Goal: Transaction & Acquisition: Purchase product/service

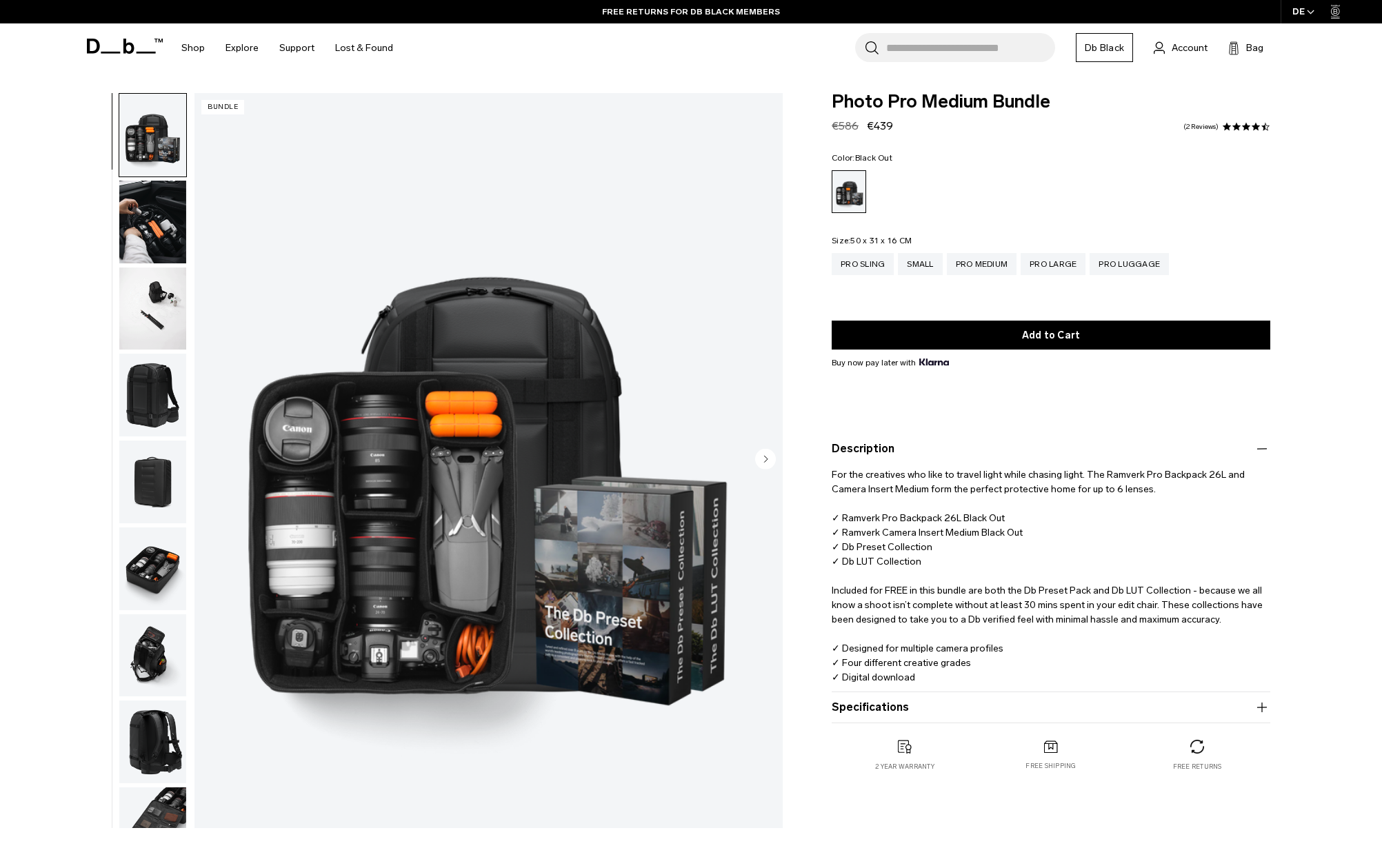
click at [139, 405] on img "button" at bounding box center [152, 395] width 67 height 83
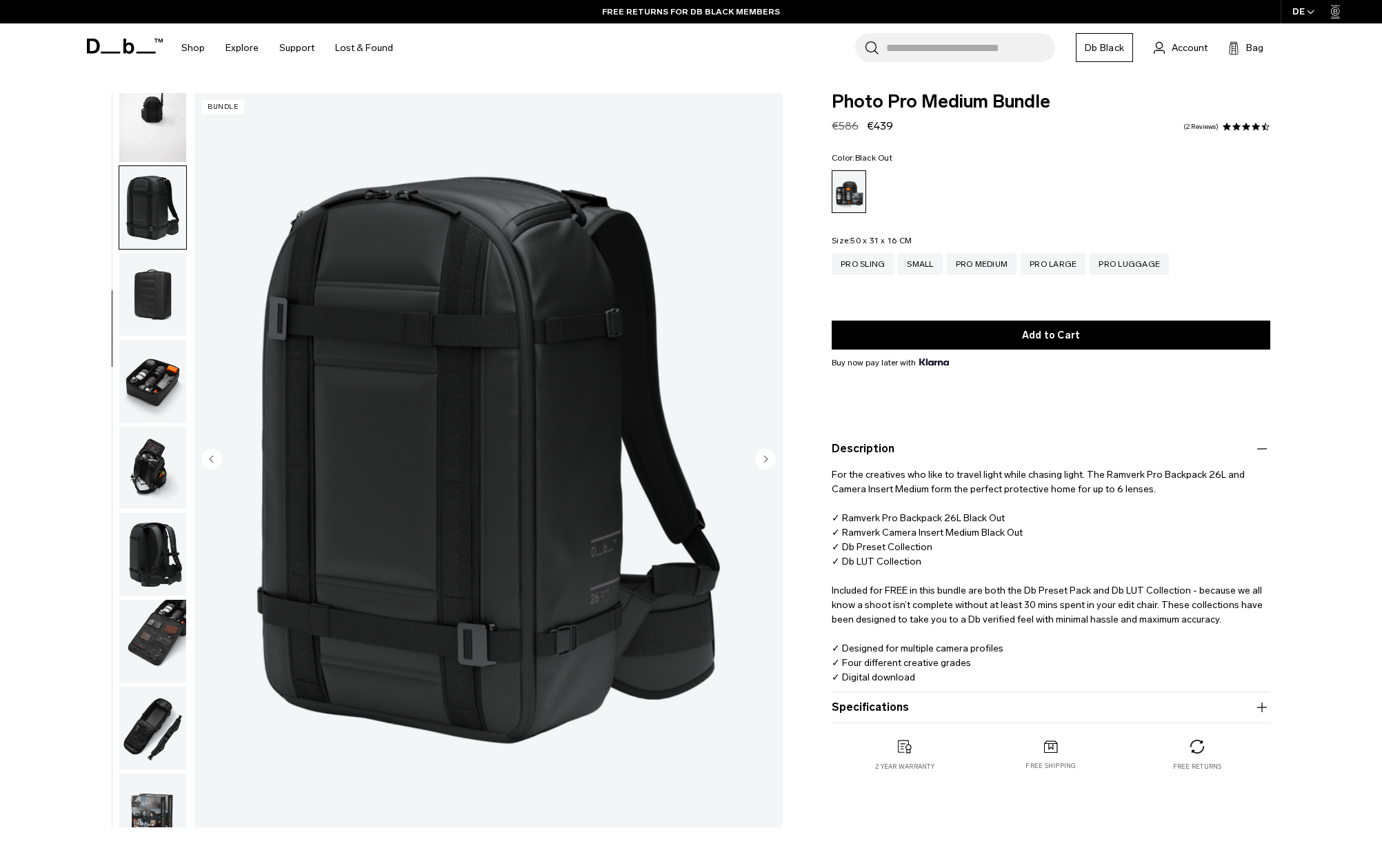
scroll to position [227, 0]
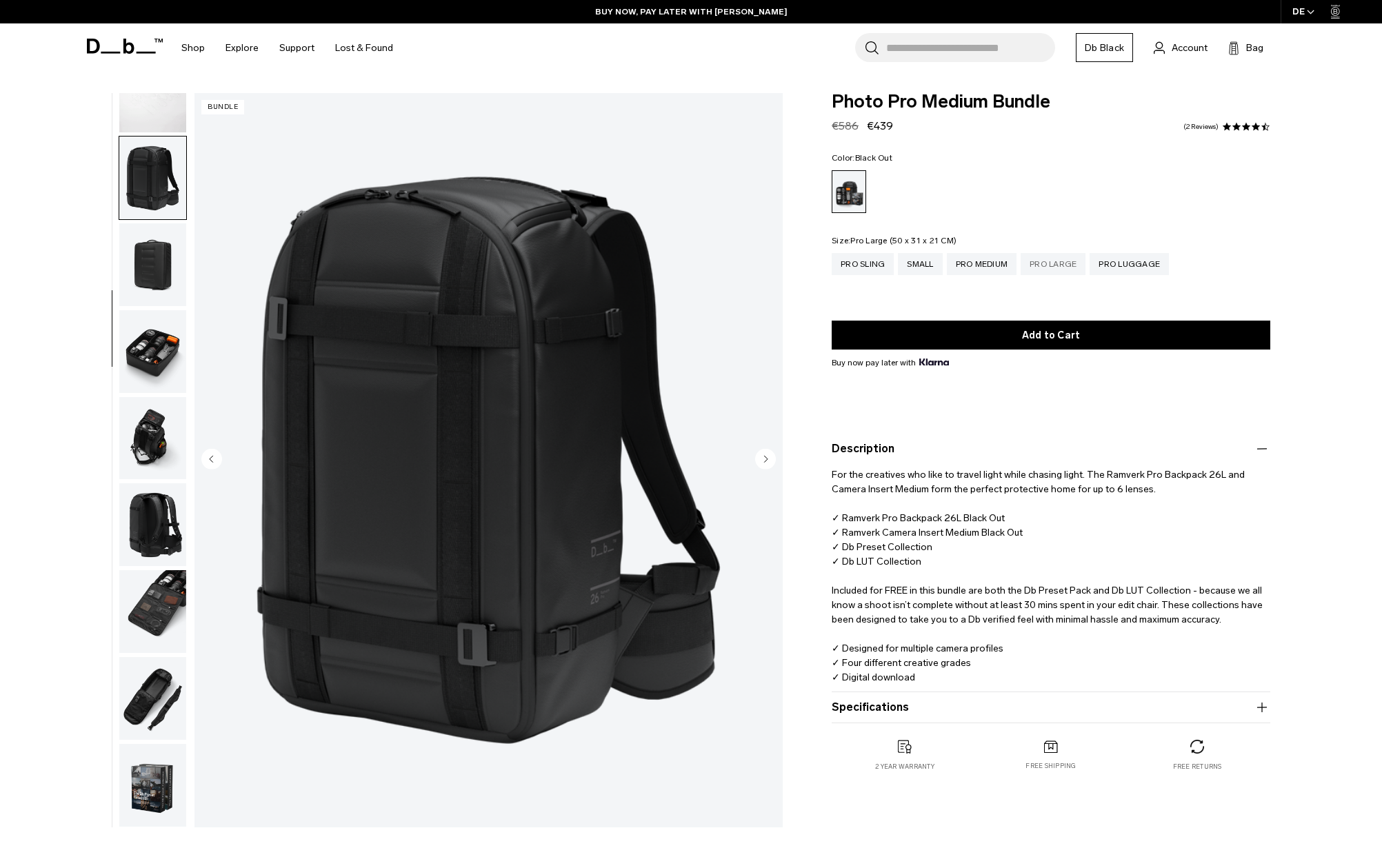
click at [1057, 271] on div "Pro Large" at bounding box center [1053, 264] width 64 height 22
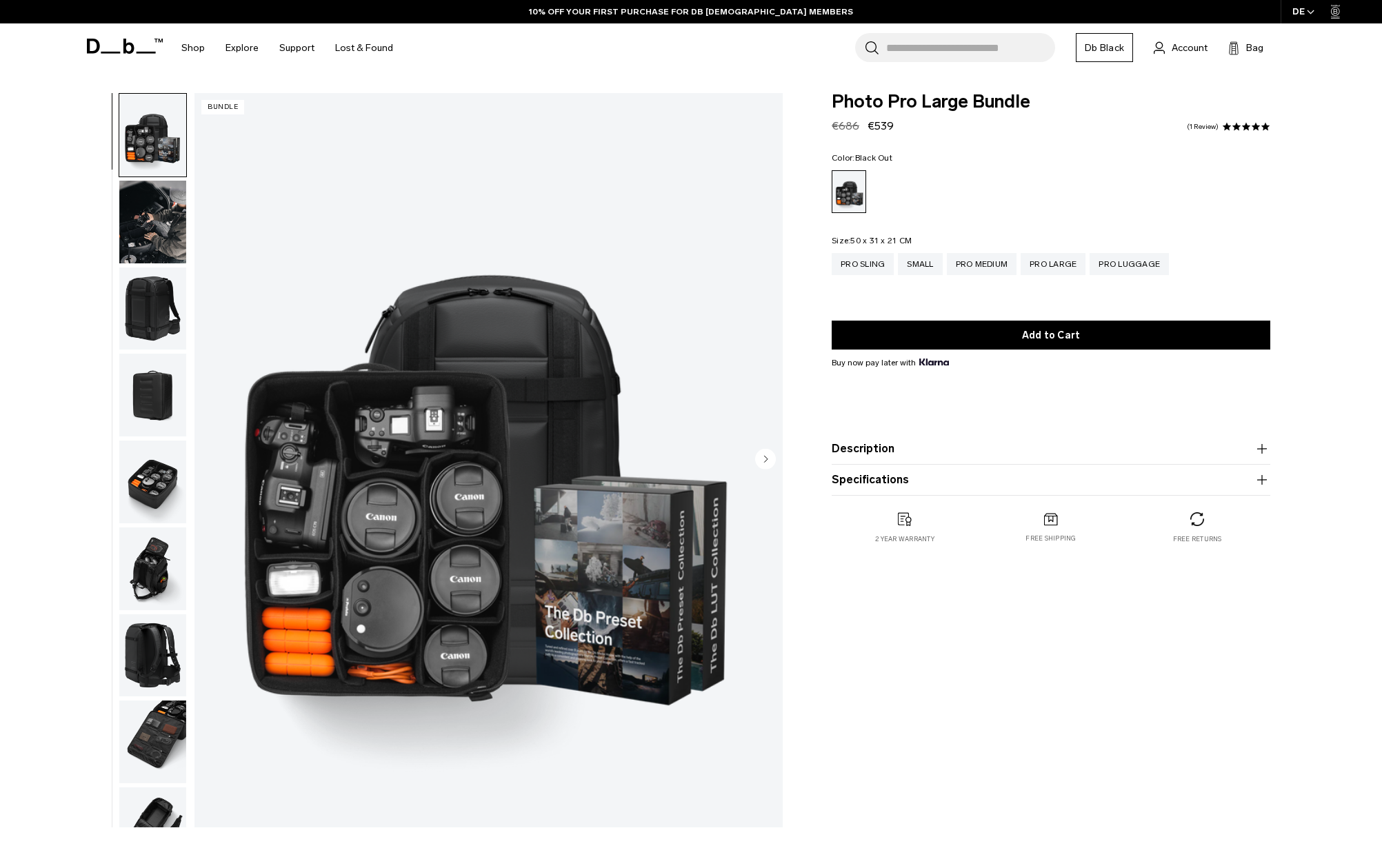
click at [131, 301] on img "button" at bounding box center [152, 309] width 67 height 83
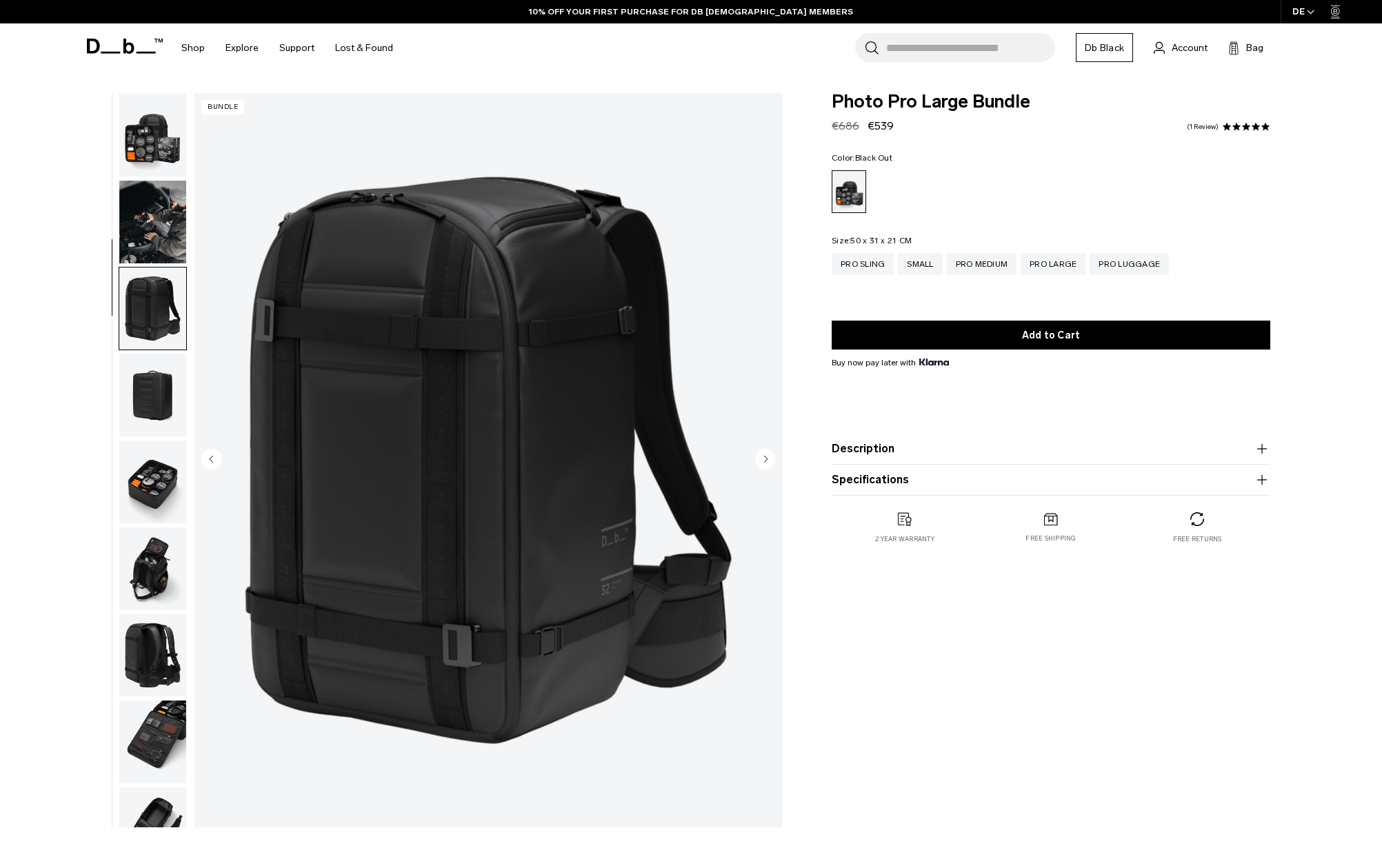
scroll to position [140, 0]
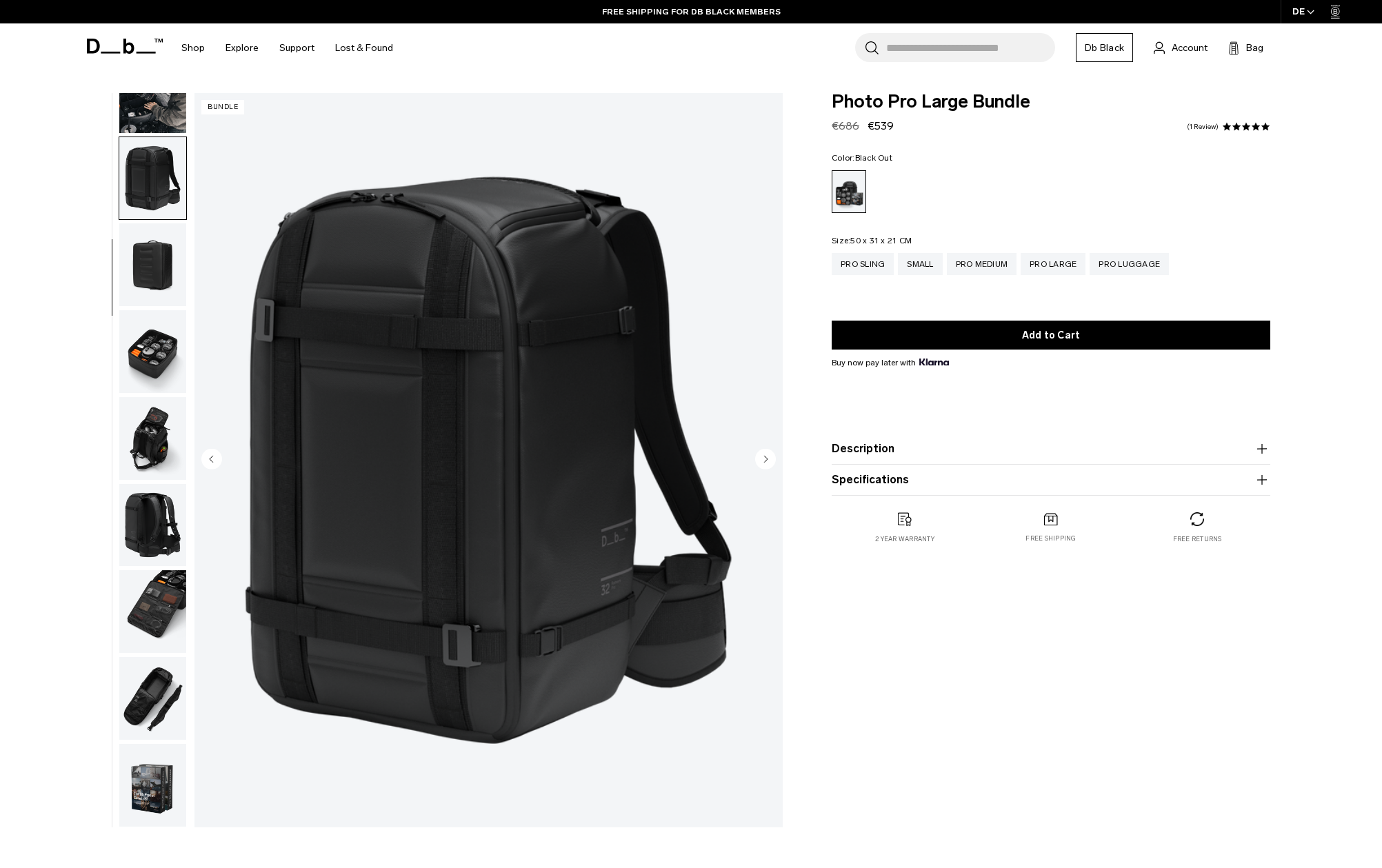
click at [137, 507] on img "button" at bounding box center [152, 526] width 67 height 83
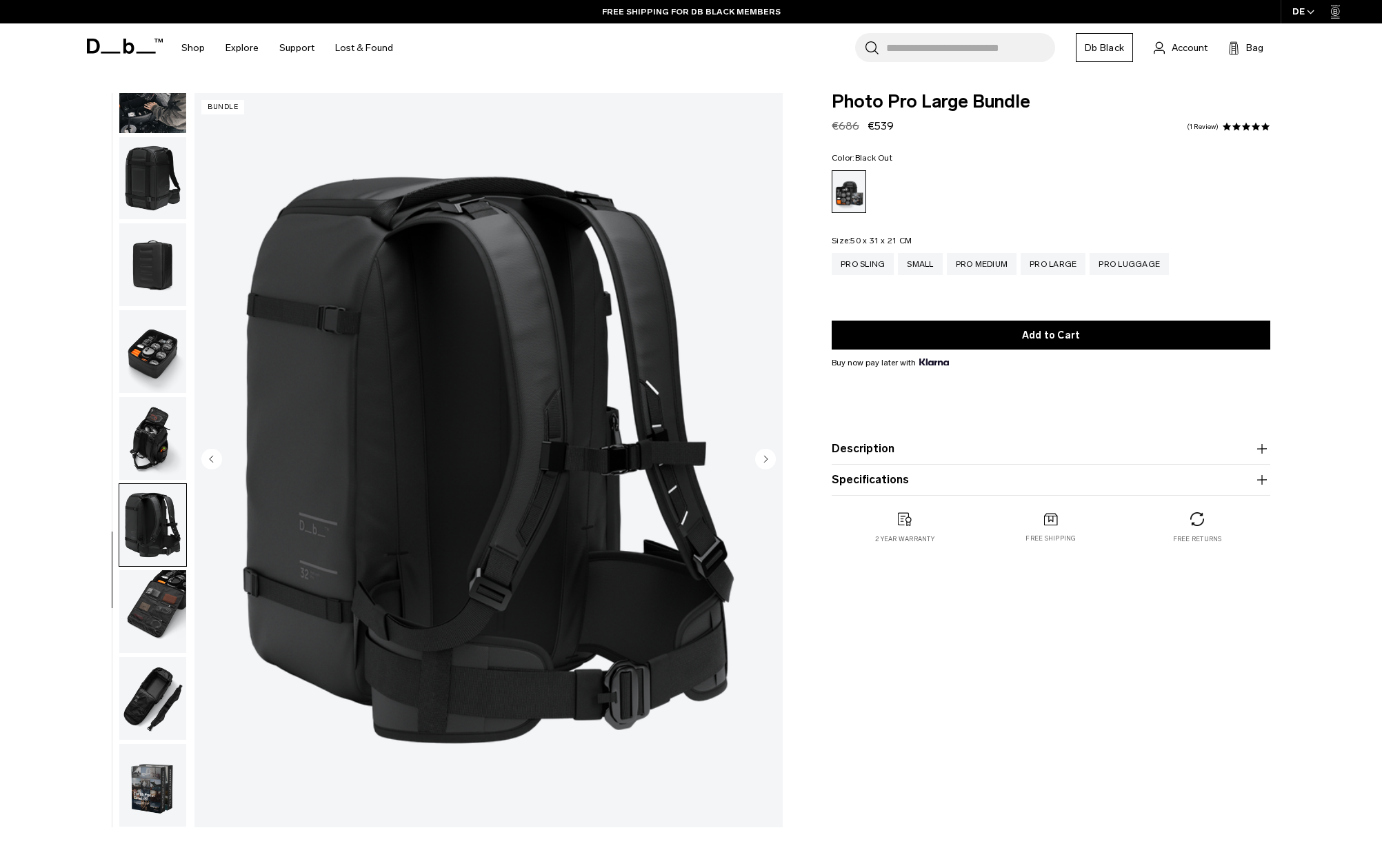
click at [147, 580] on img "button" at bounding box center [152, 612] width 67 height 83
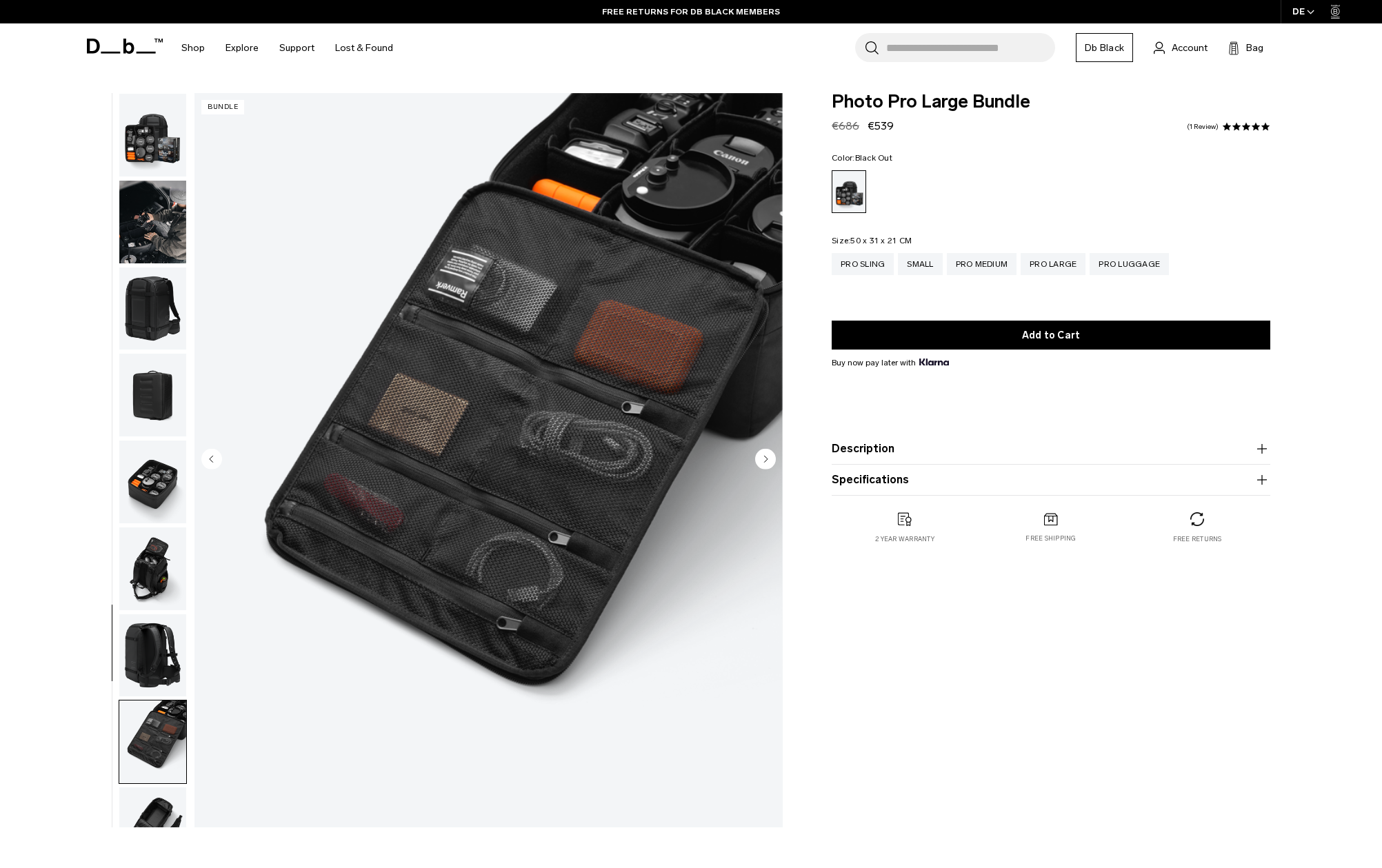
scroll to position [0, 0]
click at [152, 148] on img "button" at bounding box center [152, 135] width 67 height 83
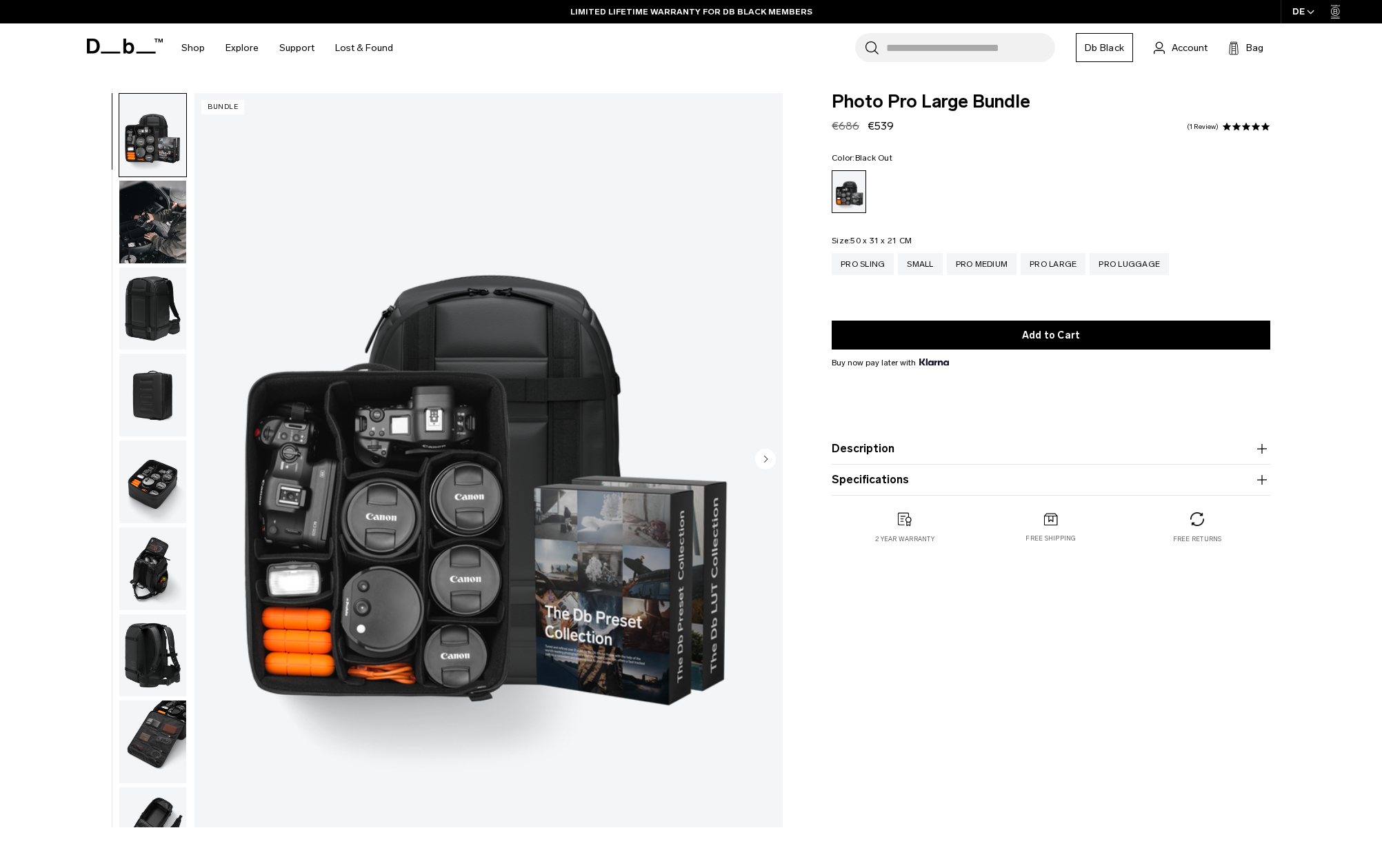
click at [151, 214] on img "button" at bounding box center [152, 222] width 67 height 83
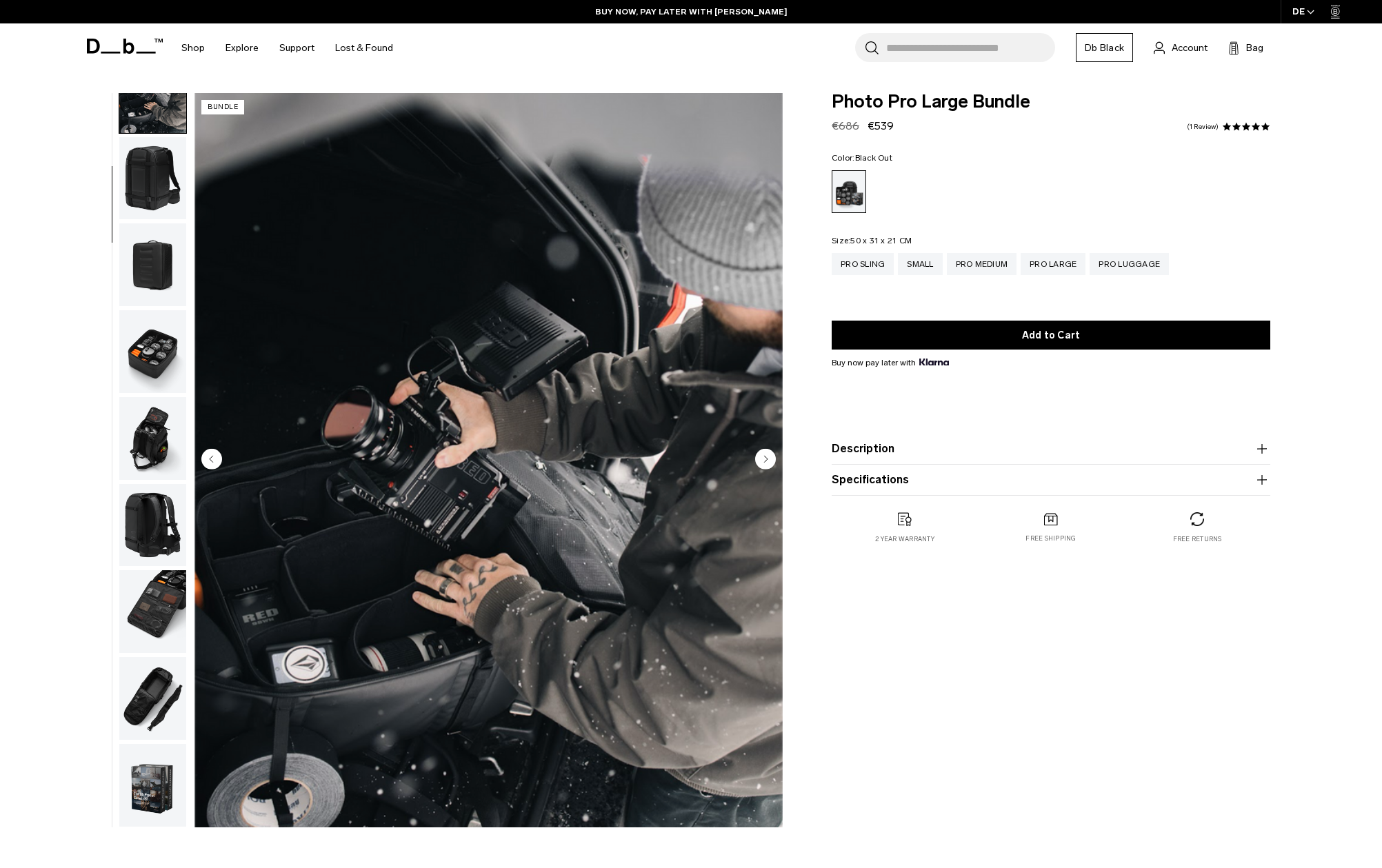
scroll to position [140, 0]
click at [146, 702] on img "button" at bounding box center [152, 698] width 67 height 83
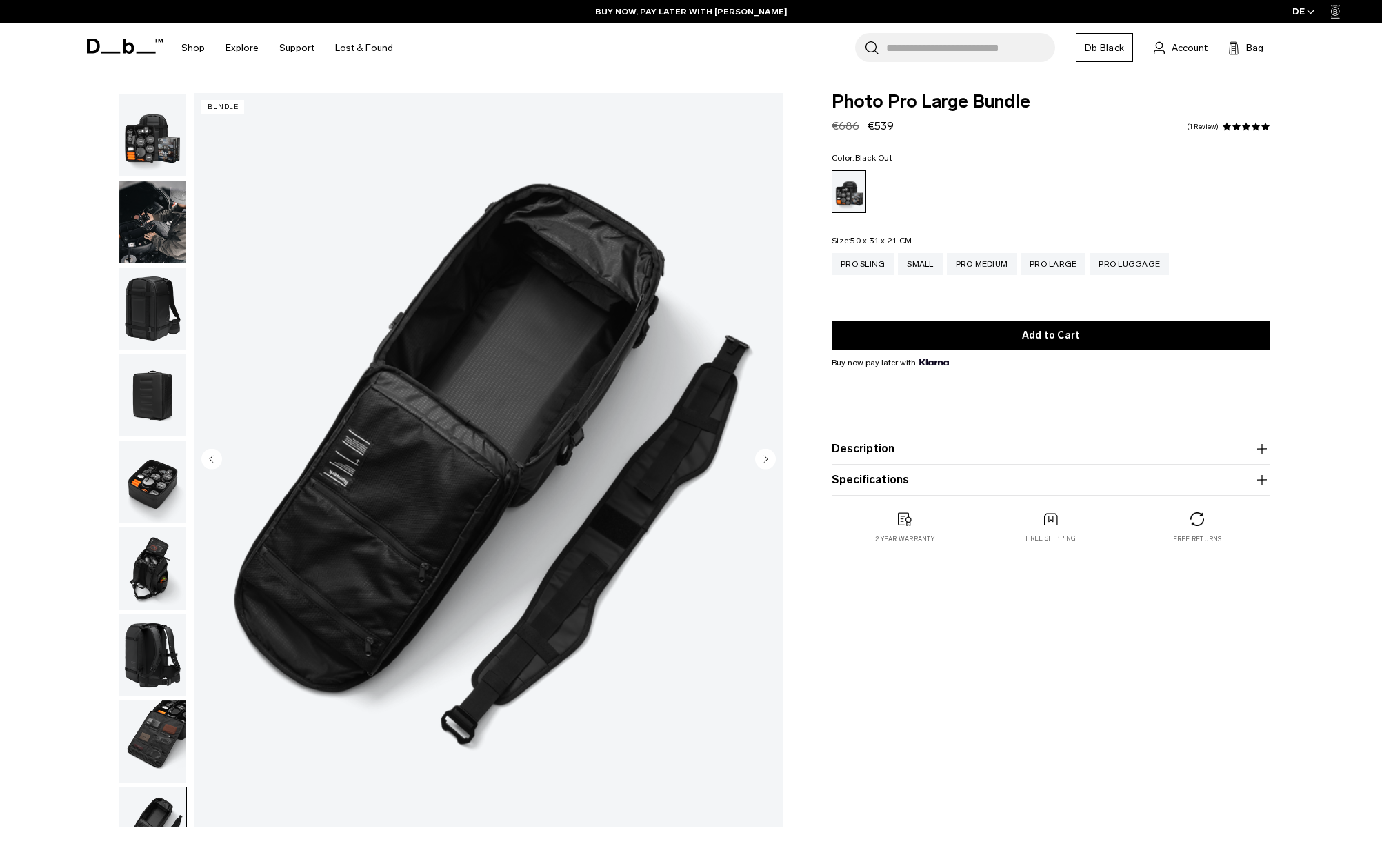
scroll to position [0, 0]
click at [147, 269] on img "button" at bounding box center [152, 309] width 67 height 83
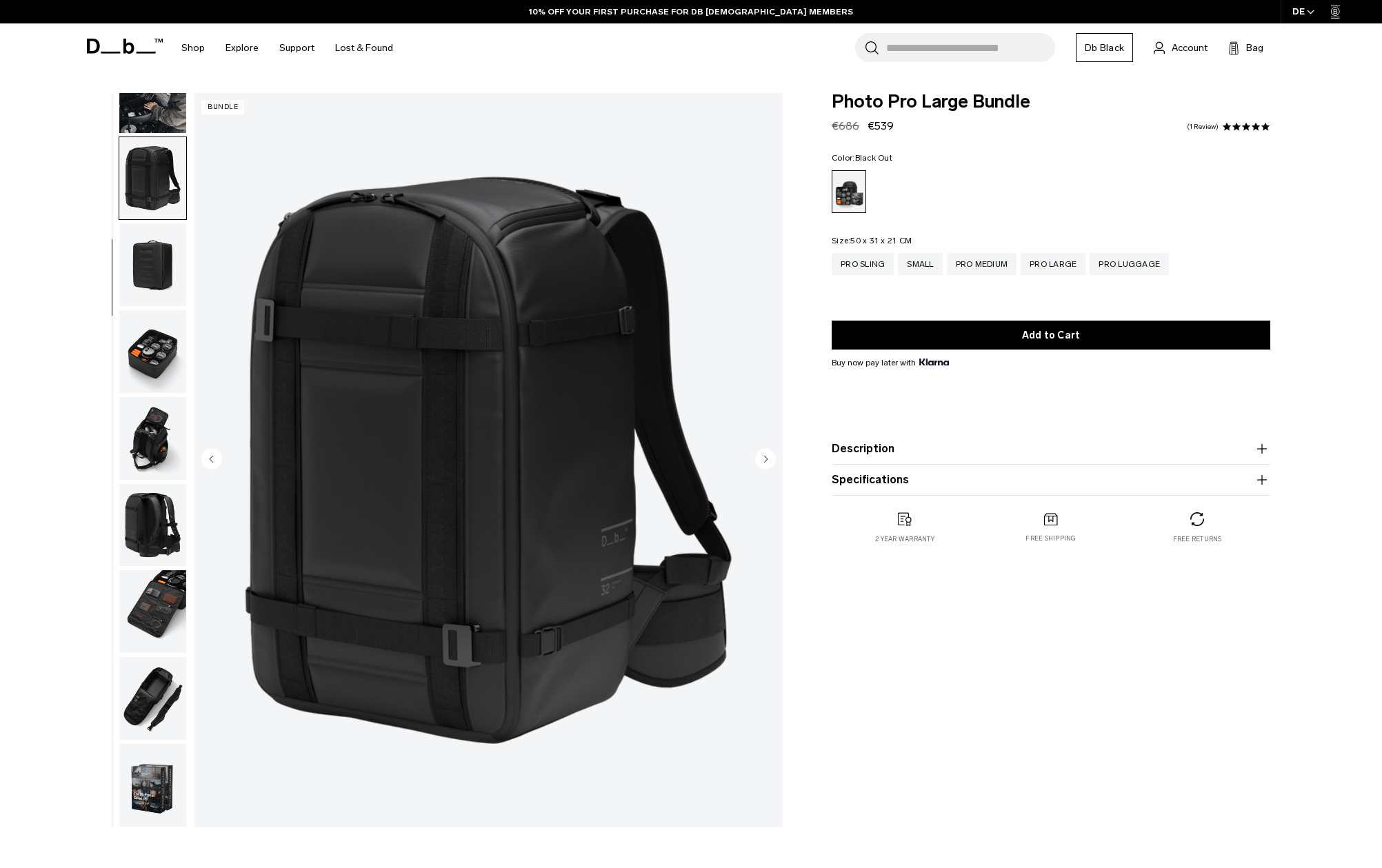
scroll to position [140, 0]
